Goal: Task Accomplishment & Management: Manage account settings

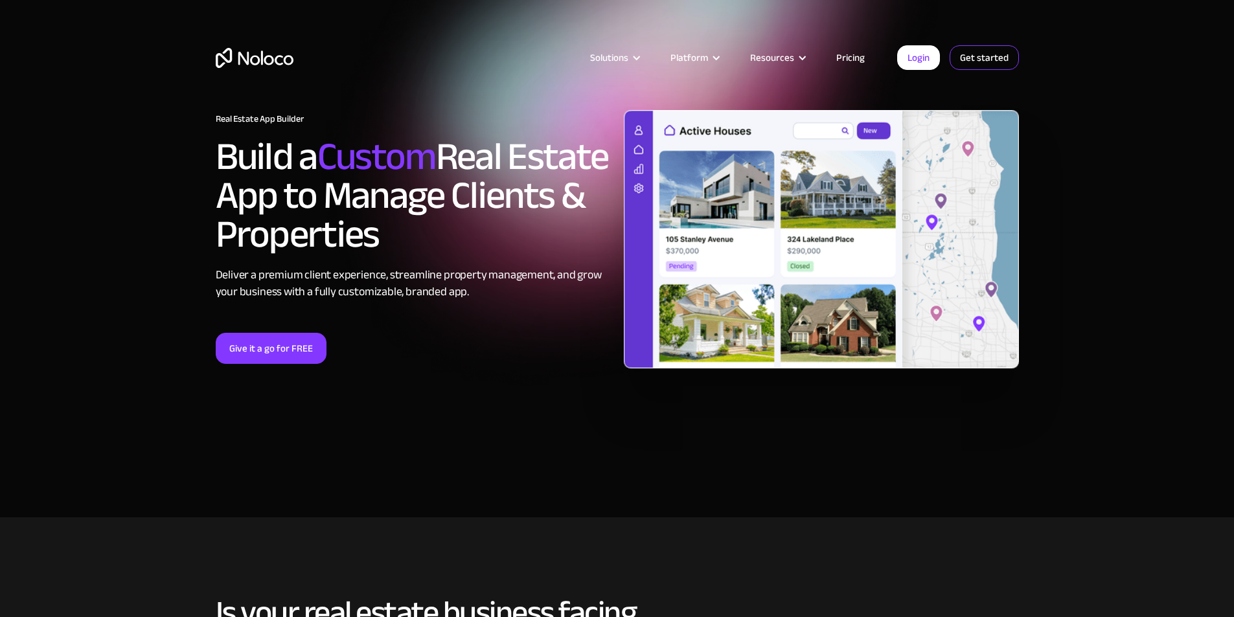
click at [0, 0] on link "Get started" at bounding box center [0, 0] width 0 height 0
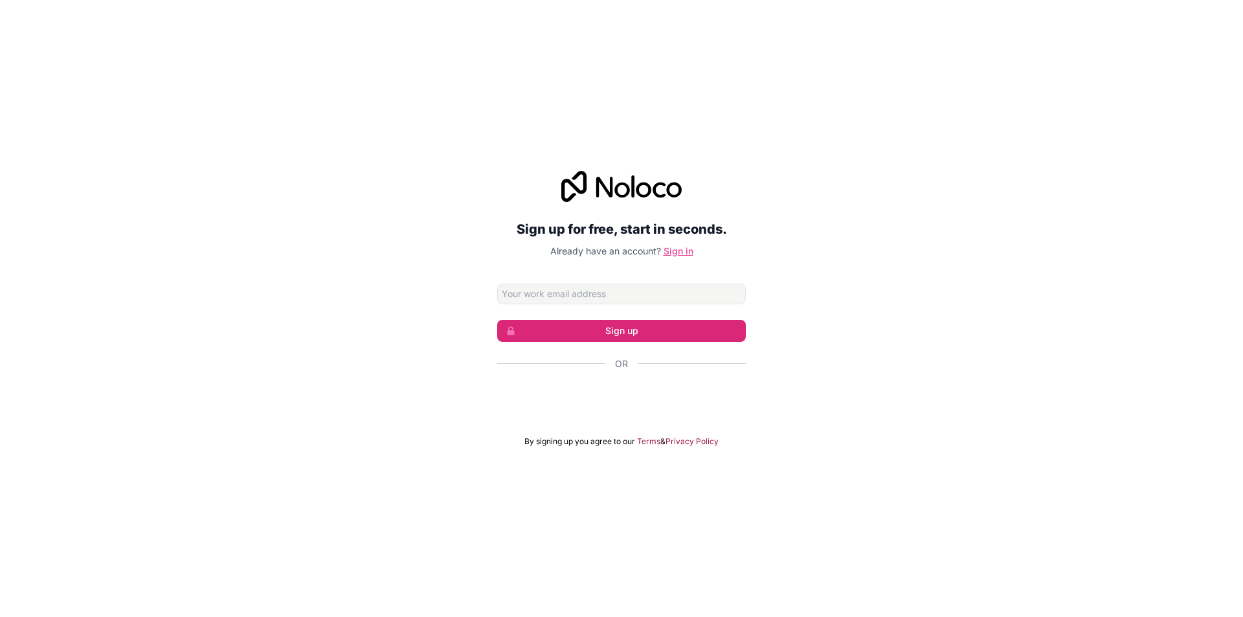
click at [666, 245] on link "Sign in" at bounding box center [679, 250] width 30 height 11
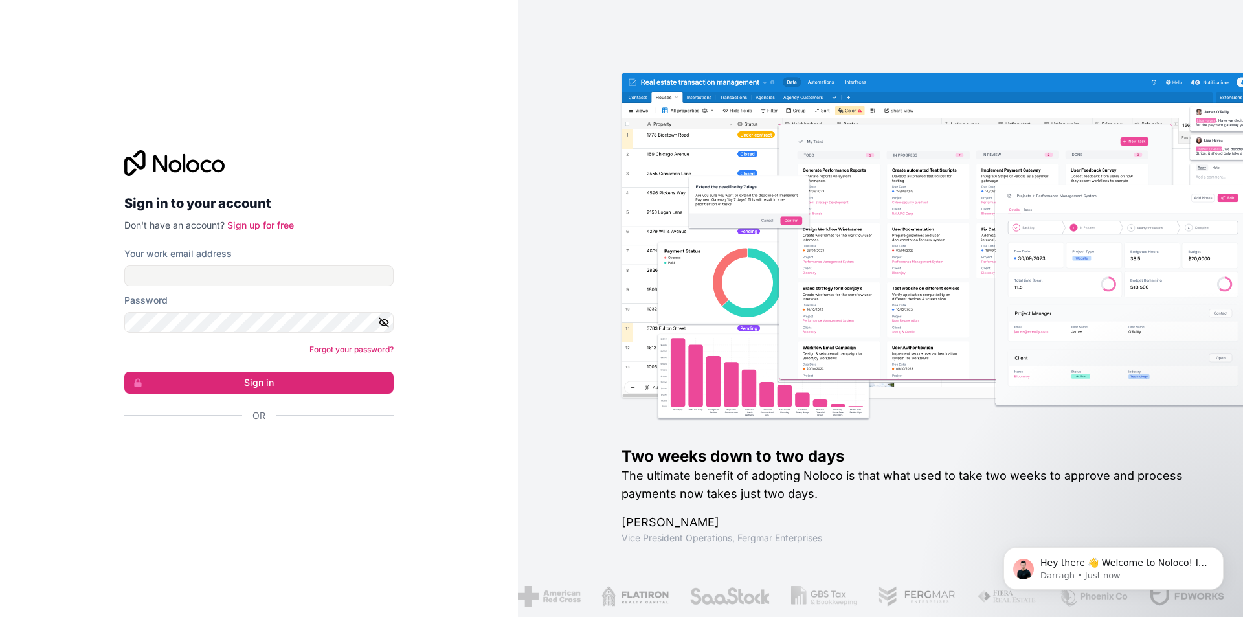
click at [321, 345] on link "Forgot your password?" at bounding box center [352, 350] width 84 height 10
